Goal: Task Accomplishment & Management: Complete application form

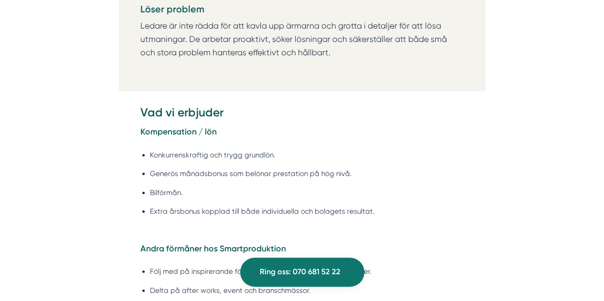
scroll to position [1671, 0]
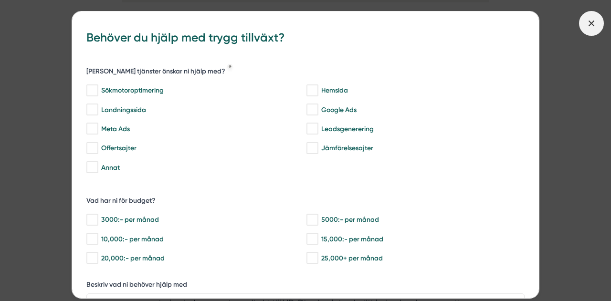
click at [586, 24] on icon at bounding box center [591, 23] width 11 height 11
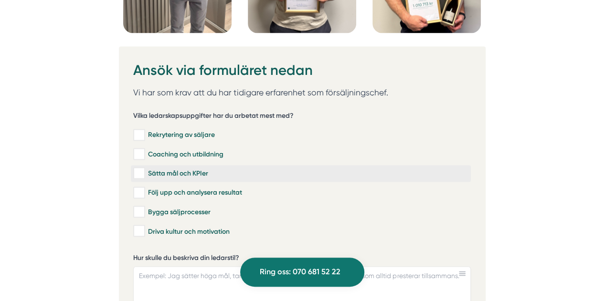
scroll to position [2530, 0]
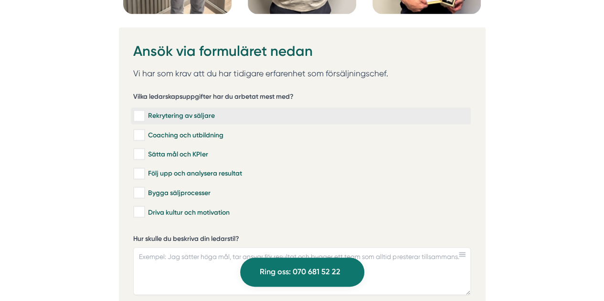
click at [139, 111] on input "Rekrytering av säljare" at bounding box center [138, 116] width 11 height 10
checkbox input "true"
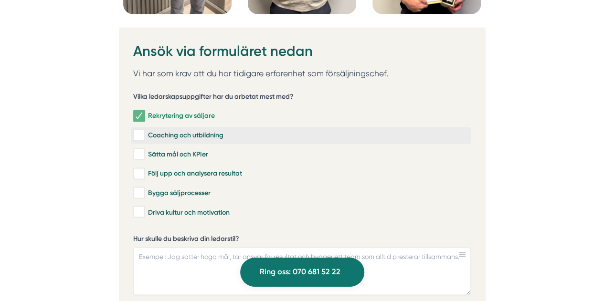
click at [139, 130] on input "Coaching och utbildning" at bounding box center [138, 135] width 11 height 10
checkbox input "true"
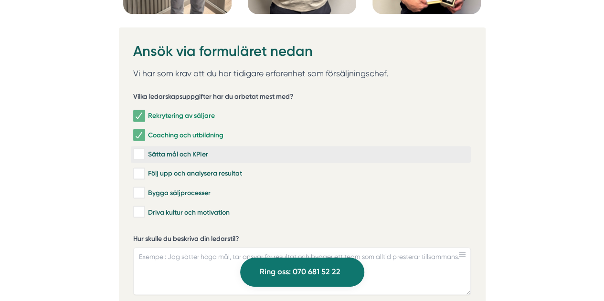
click at [141, 149] on input "Sätta mål och KPIer" at bounding box center [138, 154] width 11 height 10
checkbox input "true"
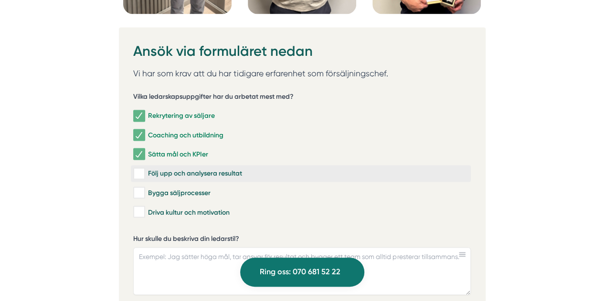
click at [140, 169] on input "Följ upp och analysera resultat" at bounding box center [138, 174] width 11 height 10
checkbox input "true"
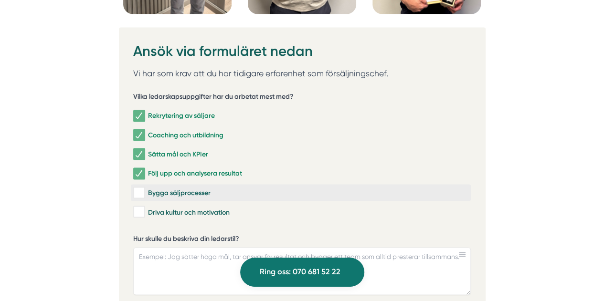
click at [139, 188] on input "Bygga säljprocesser" at bounding box center [138, 193] width 11 height 10
checkbox input "true"
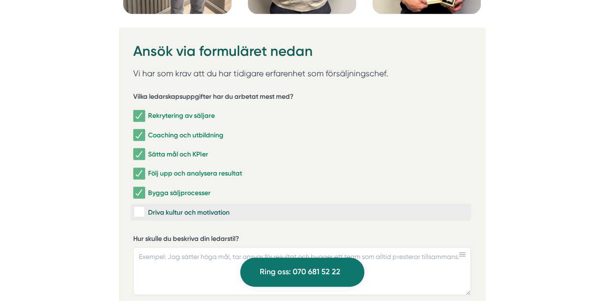
click at [141, 207] on input "Driva kultur och motivation" at bounding box center [138, 212] width 11 height 10
checkbox input "true"
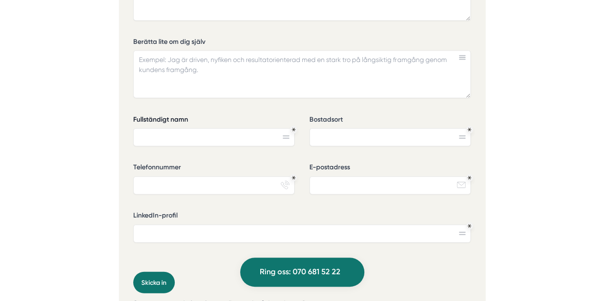
scroll to position [2865, 0]
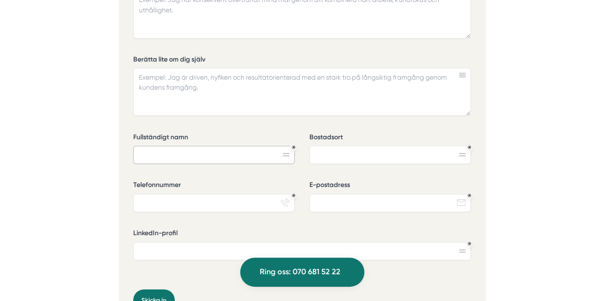
click at [193, 146] on input "Fullständigt namn" at bounding box center [213, 155] width 161 height 18
type input "[PERSON_NAME]"
type input "[GEOGRAPHIC_DATA]"
type input "0764774744"
type input "[EMAIL_ADDRESS][DOMAIN_NAME]"
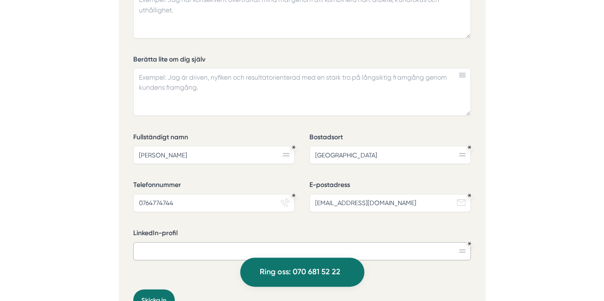
click at [212, 243] on input "LinkedIn-profil" at bounding box center [302, 252] width 338 height 18
paste input "[URL][DOMAIN_NAME]"
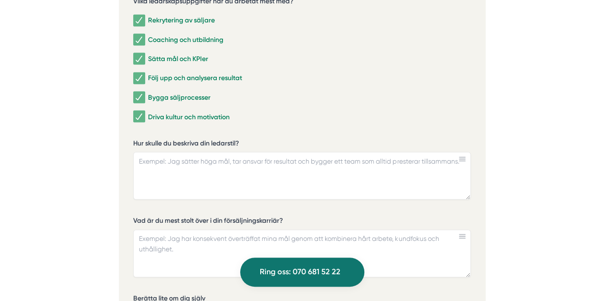
scroll to position [2578, 0]
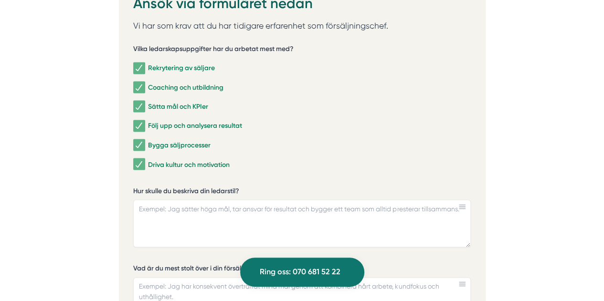
type input "[URL][DOMAIN_NAME]"
click at [208, 200] on textarea "Hur skulle du beskriva din ledarstil?" at bounding box center [302, 224] width 338 height 48
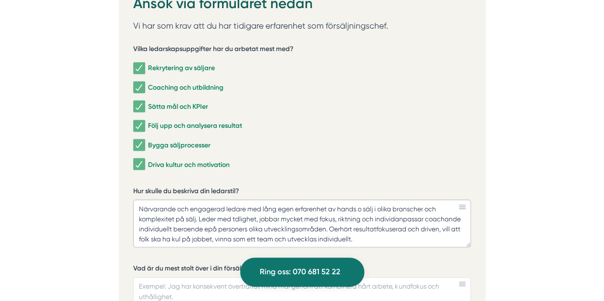
click at [244, 208] on textarea "Närvarande och engagerad ledare med lång egen erfarenhet av hands o sälj i olik…" at bounding box center [302, 224] width 338 height 48
drag, startPoint x: 244, startPoint y: 208, endPoint x: 250, endPoint y: 204, distance: 6.5
click at [244, 208] on textarea "Närvarande och engagerad ledare med lång egen erfarenhet av hands o sälj i olik…" at bounding box center [302, 224] width 338 height 48
click at [244, 209] on textarea "Närvarande och engagerad ledare med lång egen erfarenhet av hands o sälj i olik…" at bounding box center [302, 224] width 338 height 48
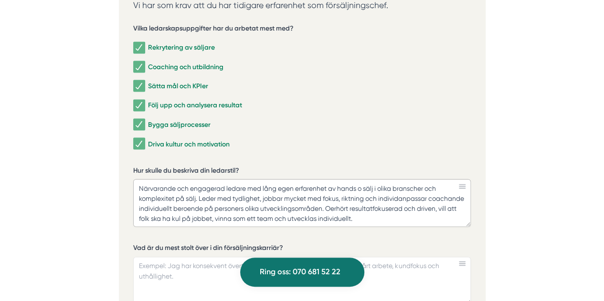
type textarea "Närvarande och engagerad ledare med lång egen erfarenhet av hands o sälj i olik…"
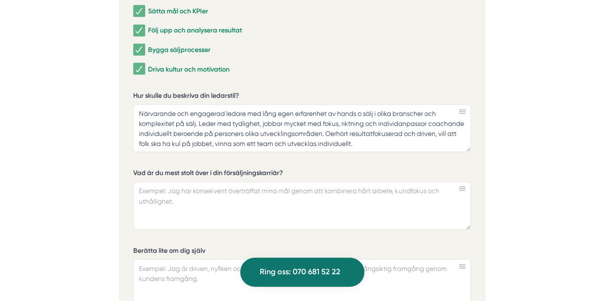
scroll to position [2721, 0]
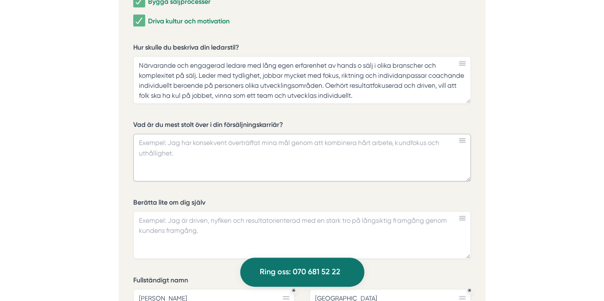
click at [251, 134] on textarea "Vad är du mest stolt över i din försäljningskarriär?" at bounding box center [302, 158] width 338 height 48
click at [245, 134] on textarea "Lyckats få Talentech Sverige att nå årsbudget 2" at bounding box center [302, 158] width 338 height 48
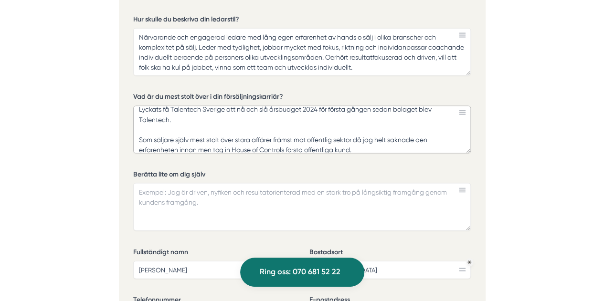
scroll to position [2769, 0]
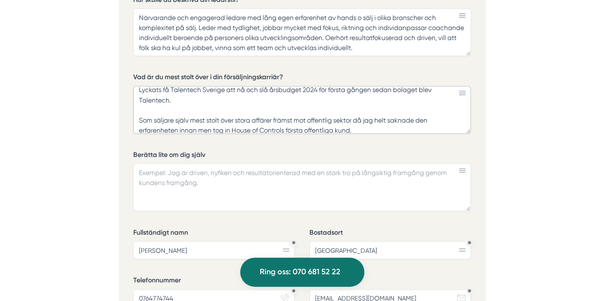
type textarea "Lyckats få Talentech Sverige att nå och slå årsbudget 2024 för första gången se…"
click at [200, 164] on textarea "Berätta lite om dig själv" at bounding box center [302, 188] width 338 height 48
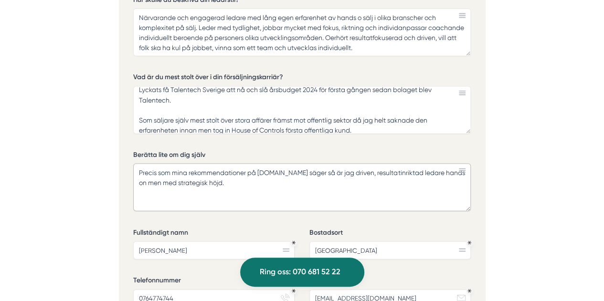
paste textarea "[PERSON_NAME] has been verified by 8 professional relationships. 75% of them de…"
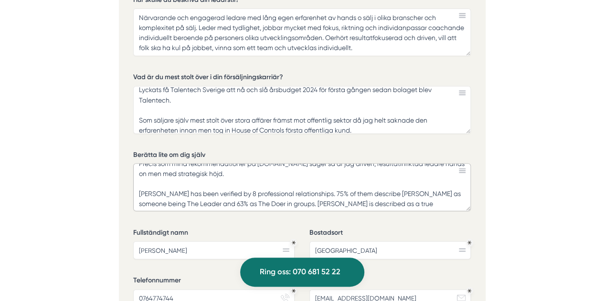
scroll to position [0, 0]
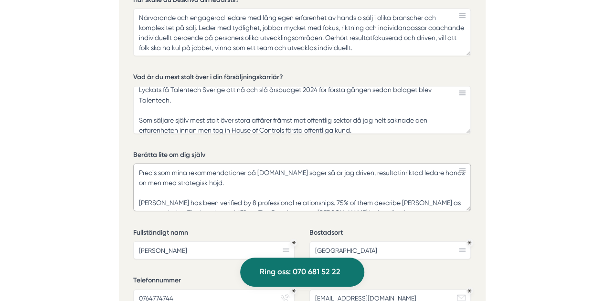
click at [143, 175] on textarea "Precis som mina rekommendationer på [DOMAIN_NAME] säger så är jag driven, resul…" at bounding box center [302, 188] width 338 height 48
click at [270, 180] on textarea "Precis som mina rekommendationer på [DOMAIN_NAME] säger så är jag driven, resul…" at bounding box center [302, 188] width 338 height 48
paste textarea "[URL][DOMAIN_NAME]"
click at [405, 178] on textarea "Precis som mina rekommendationer på [DOMAIN_NAME] säger så är jag driven, resul…" at bounding box center [302, 188] width 338 height 48
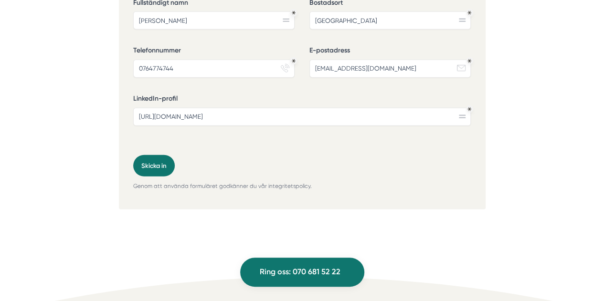
scroll to position [3008, 0]
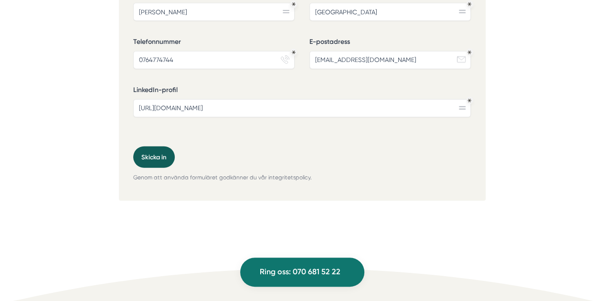
type textarea "Precis som mina rekommendationer på [DOMAIN_NAME] säger så är jag driven, resul…"
click at [160, 147] on button "Skicka in" at bounding box center [154, 157] width 42 height 21
